Goal: Task Accomplishment & Management: Manage account settings

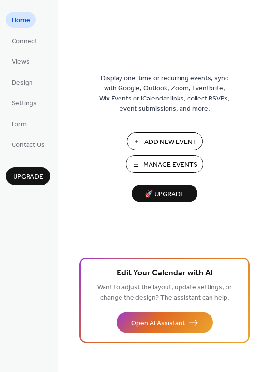
drag, startPoint x: 0, startPoint y: 0, endPoint x: 268, endPoint y: 43, distance: 271.2
click at [268, 43] on div "Display one-time or recurring events, sync with Google, Outlook, Zoom, Eventbri…" at bounding box center [164, 201] width 213 height 341
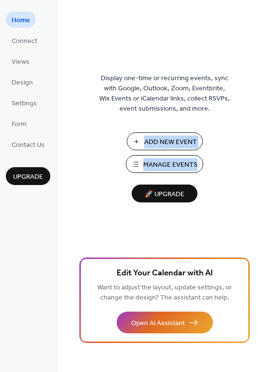
drag, startPoint x: 266, startPoint y: 125, endPoint x: 266, endPoint y: 154, distance: 28.5
click at [266, 154] on div "Display one-time or recurring events, sync with Google, Outlook, Zoom, Eventbri…" at bounding box center [164, 201] width 213 height 341
click at [227, 175] on div "Display one-time or recurring events, sync with Google, Outlook, Zoom, Eventbri…" at bounding box center [164, 201] width 213 height 341
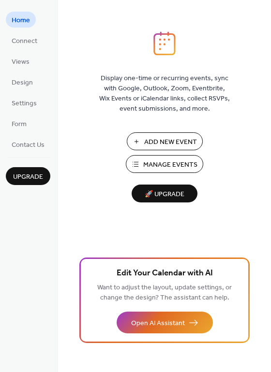
click at [160, 141] on span "Add New Event" at bounding box center [170, 142] width 53 height 10
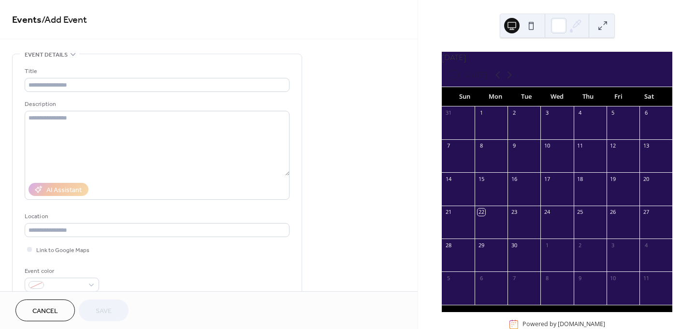
click at [548, 216] on div "24" at bounding box center [546, 211] width 7 height 7
click at [550, 219] on div "24" at bounding box center [556, 211] width 33 height 13
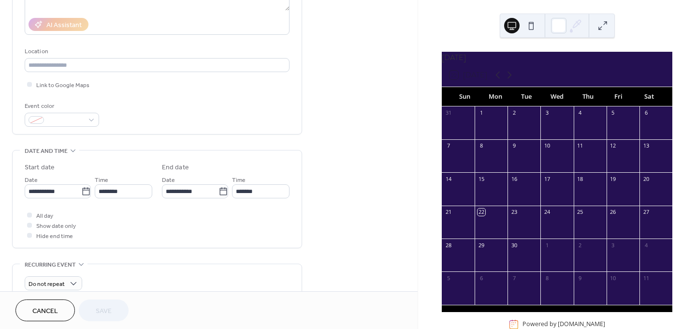
scroll to position [167, 0]
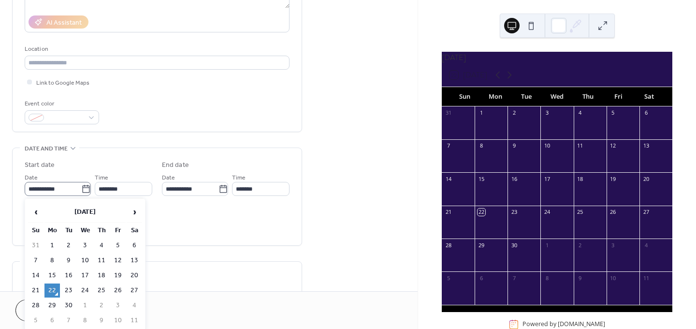
click at [83, 189] on icon at bounding box center [86, 189] width 10 height 10
click at [81, 189] on input "**********" at bounding box center [53, 189] width 57 height 14
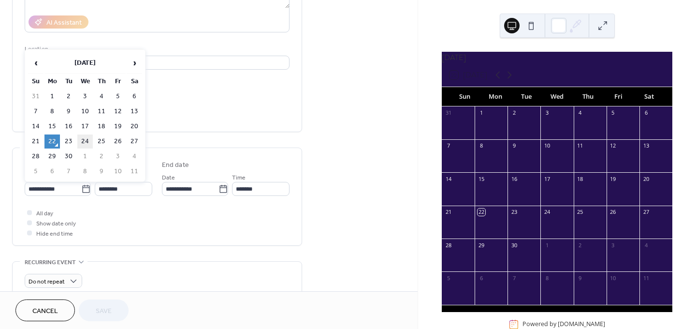
click at [83, 142] on td "24" at bounding box center [84, 141] width 15 height 14
type input "**********"
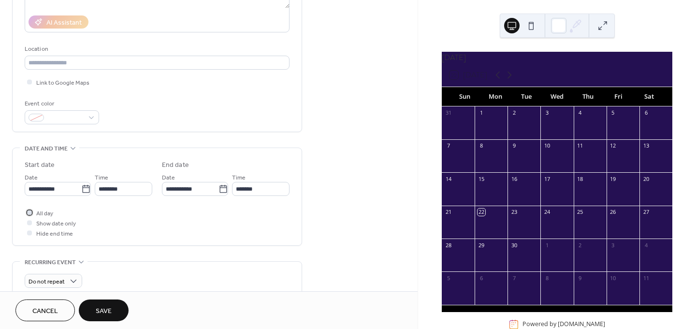
click at [29, 212] on div at bounding box center [29, 212] width 5 height 5
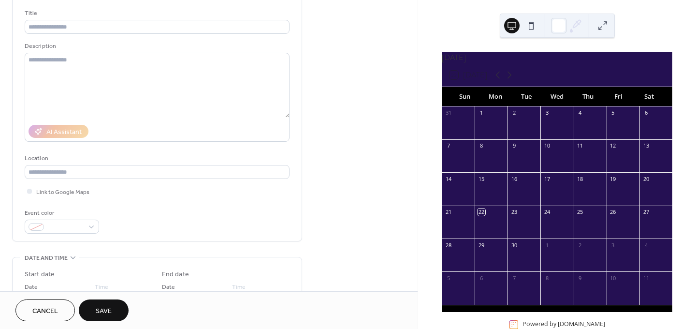
scroll to position [57, 0]
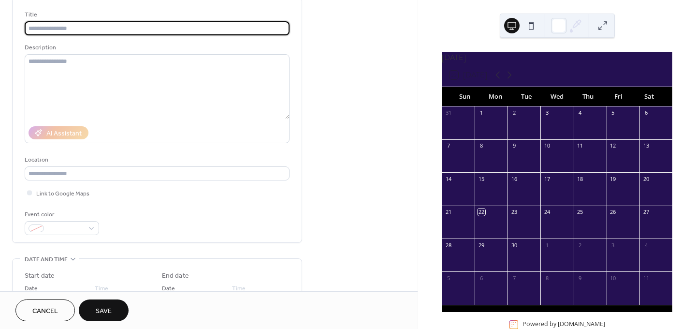
click at [238, 27] on input "text" at bounding box center [157, 28] width 265 height 14
type input "*"
type input "**********"
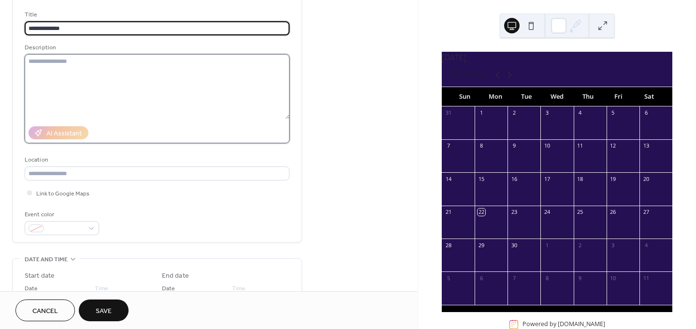
click at [168, 91] on textarea at bounding box center [157, 86] width 265 height 65
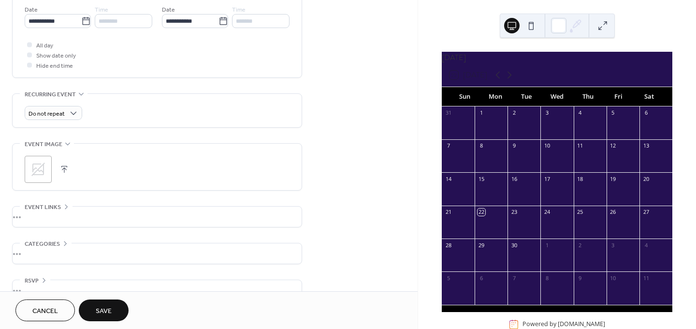
scroll to position [354, 0]
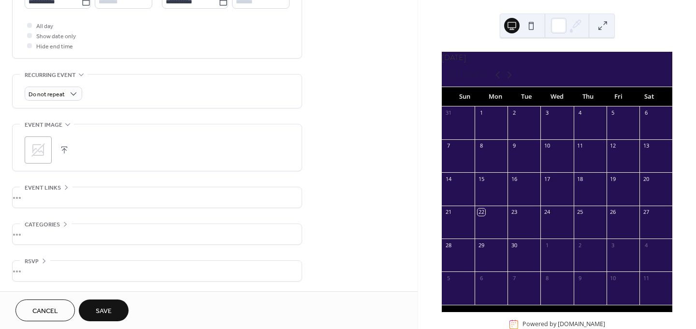
click at [108, 308] on span "Save" at bounding box center [104, 311] width 16 height 10
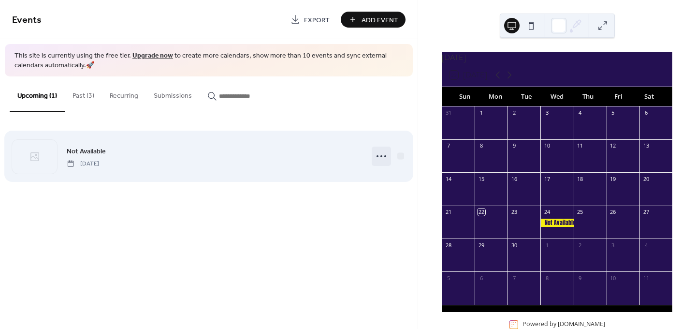
click at [382, 154] on icon at bounding box center [381, 155] width 15 height 15
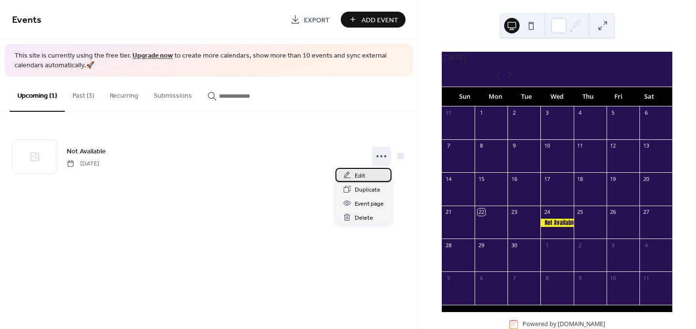
click at [363, 173] on span "Edit" at bounding box center [360, 176] width 11 height 10
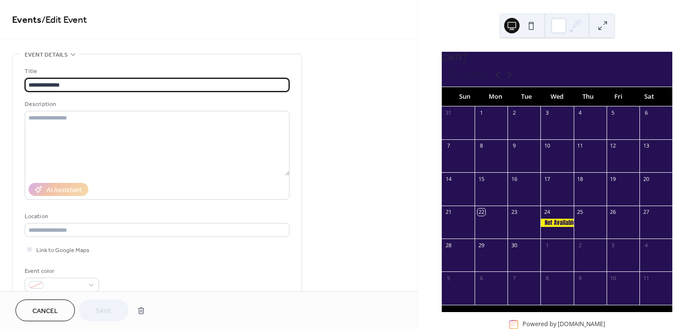
click at [39, 82] on input "**********" at bounding box center [157, 85] width 265 height 14
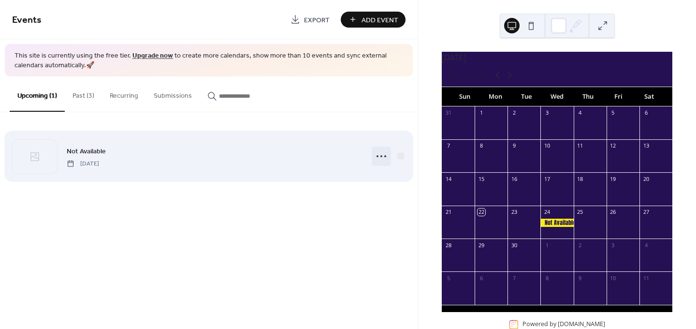
click at [382, 156] on icon at bounding box center [381, 155] width 15 height 15
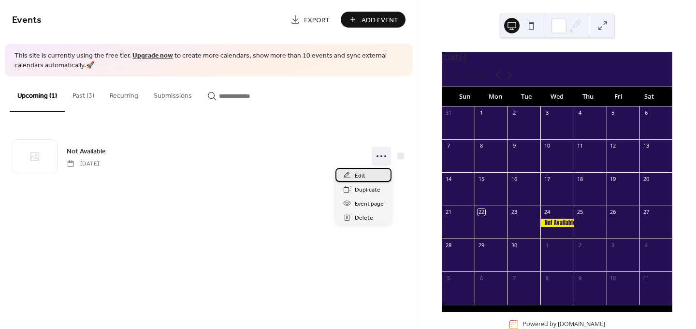
click at [361, 175] on span "Edit" at bounding box center [360, 176] width 11 height 10
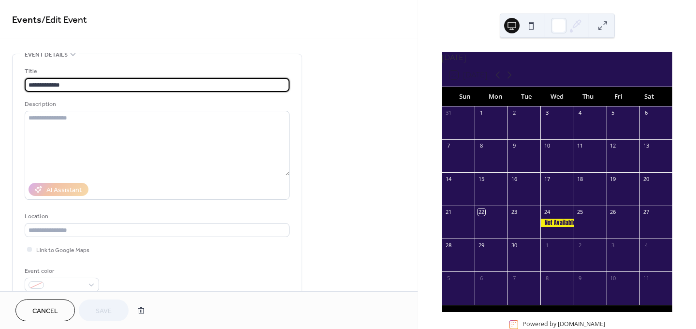
drag, startPoint x: 71, startPoint y: 87, endPoint x: 24, endPoint y: 85, distance: 47.4
click at [24, 85] on div "**********" at bounding box center [157, 176] width 289 height 245
type input "******"
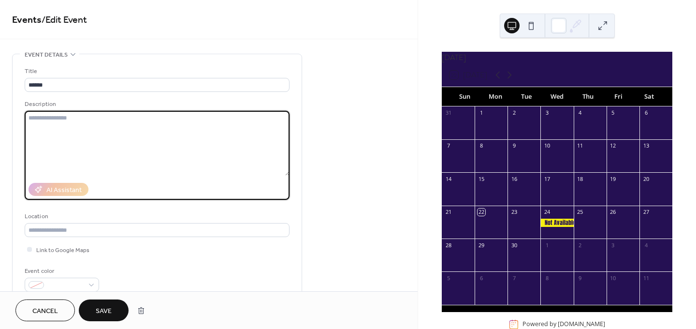
click at [96, 311] on span "Save" at bounding box center [104, 311] width 16 height 10
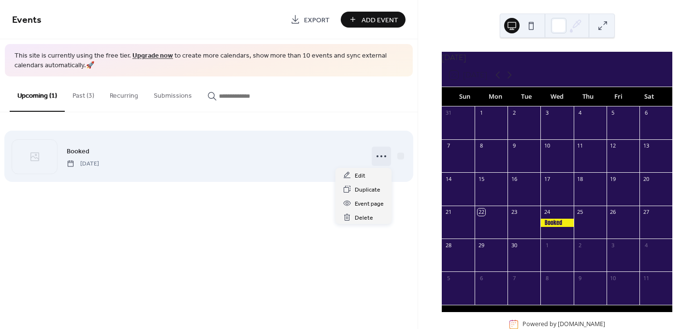
click at [379, 157] on icon at bounding box center [381, 155] width 15 height 15
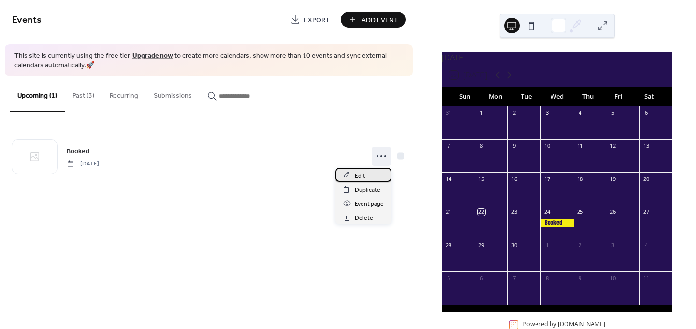
click at [363, 174] on span "Edit" at bounding box center [360, 176] width 11 height 10
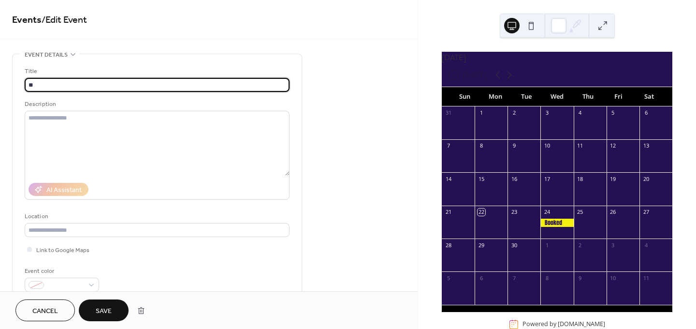
type input "*"
type input "******"
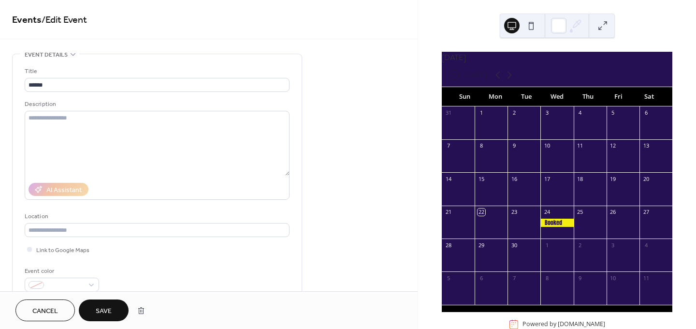
click at [102, 307] on span "Save" at bounding box center [104, 311] width 16 height 10
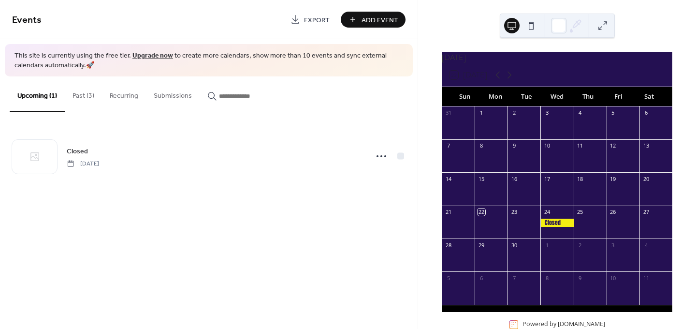
click at [376, 288] on div "Events Export Add Event This site is currently using the free tier. Upgrade now…" at bounding box center [209, 164] width 418 height 329
